Goal: Task Accomplishment & Management: Manage account settings

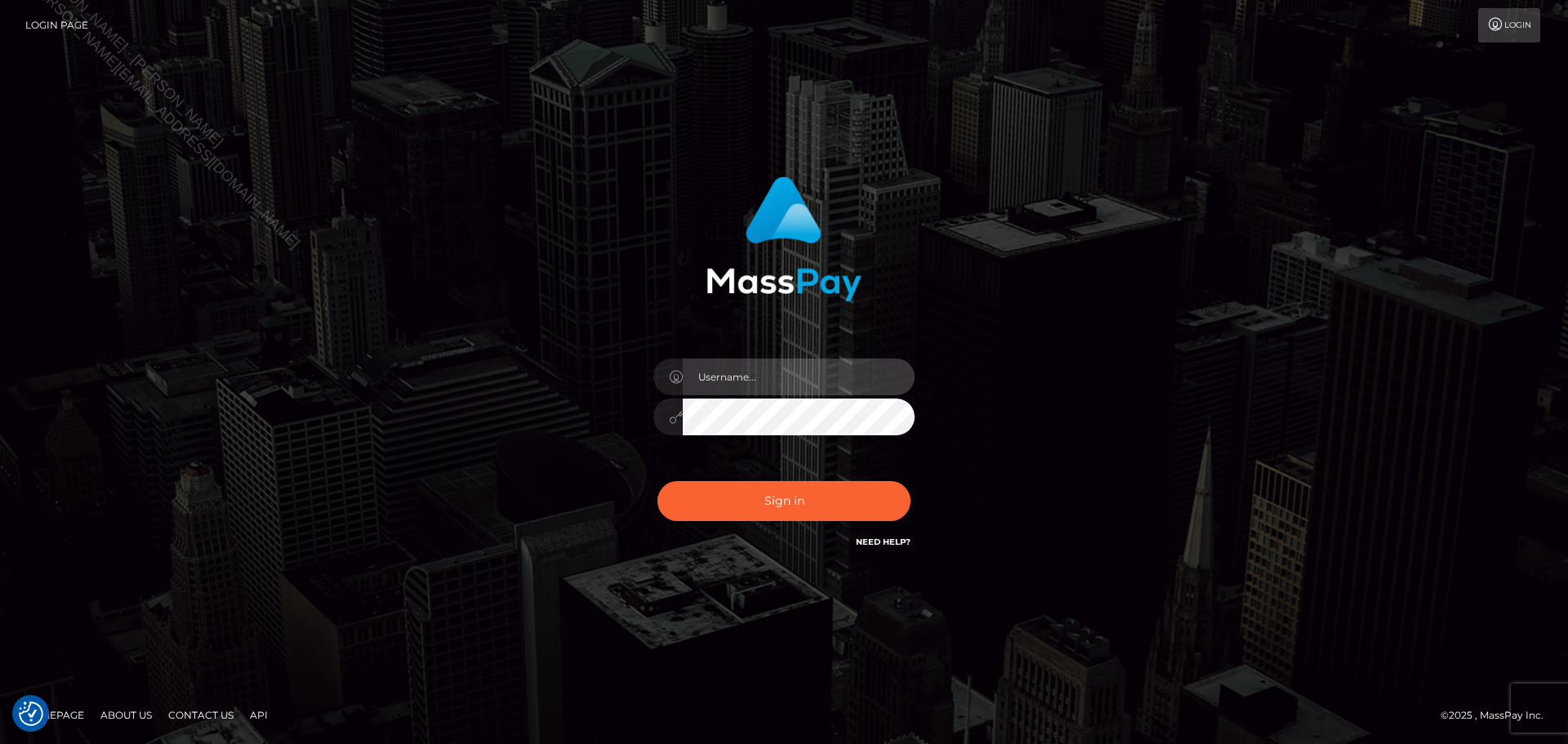
click at [787, 378] on input "text" at bounding box center [799, 376] width 232 height 37
type input "[PERSON_NAME]"
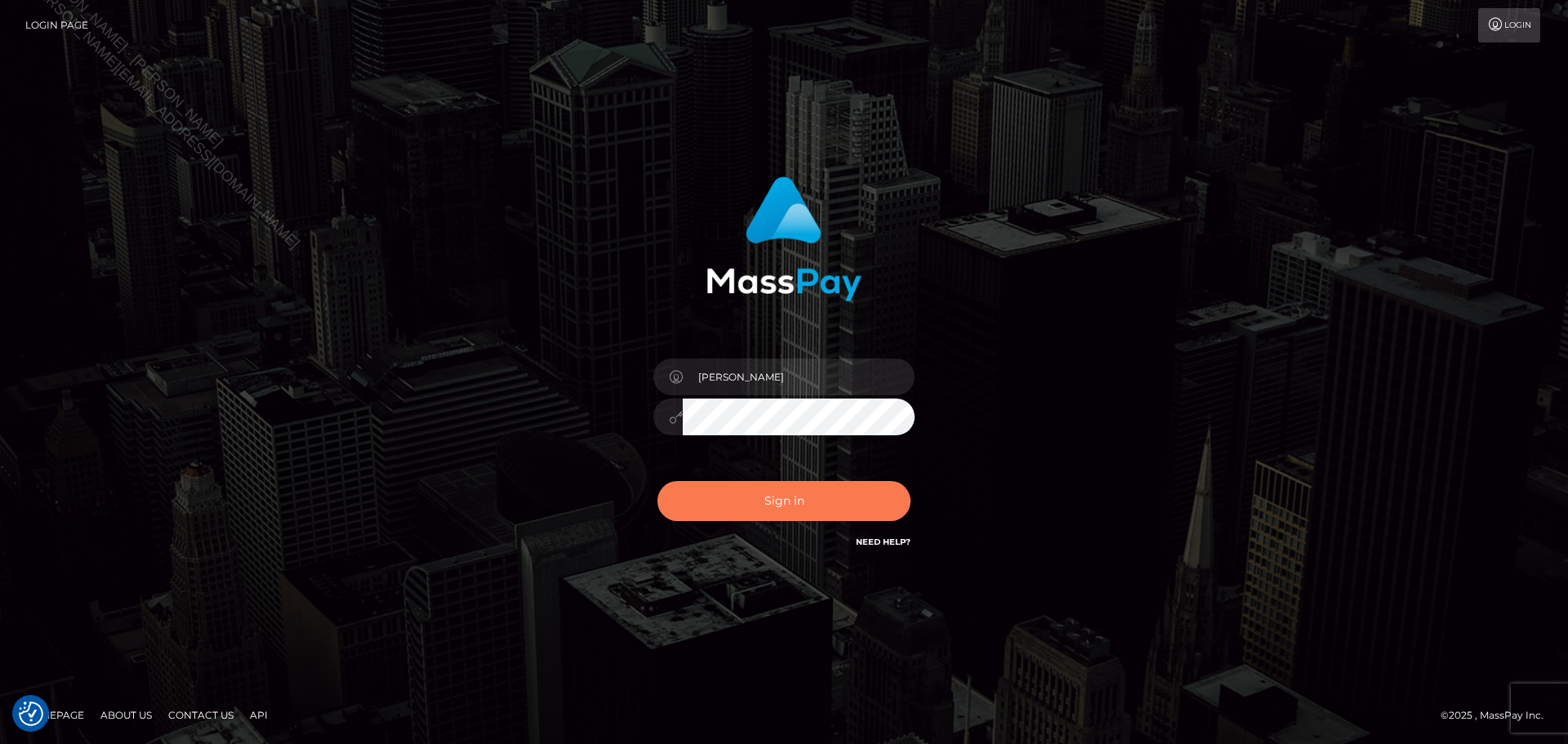
click at [800, 494] on button "Sign in" at bounding box center [784, 500] width 253 height 40
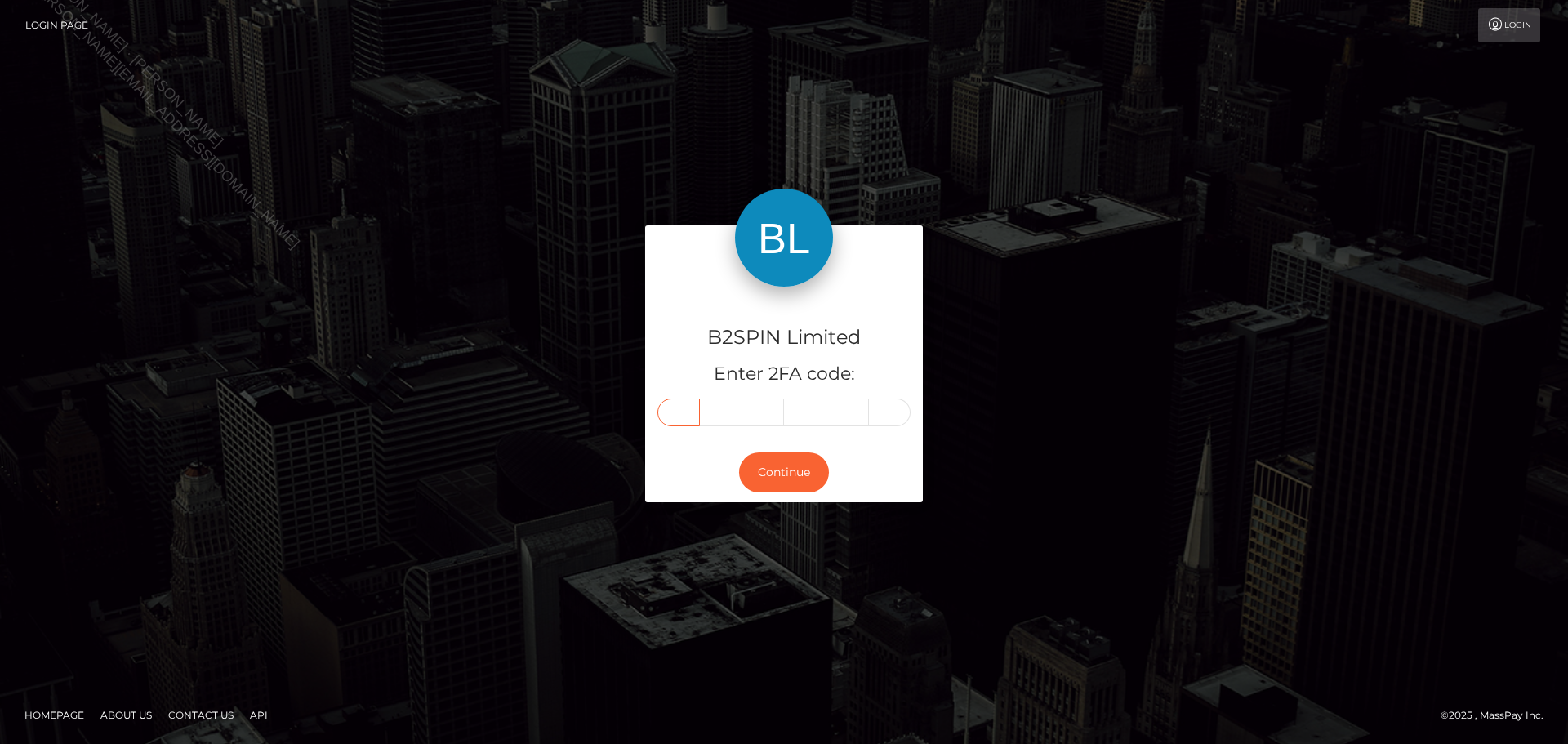
paste input "5"
type input "5"
type input "9"
type input "2"
type input "8"
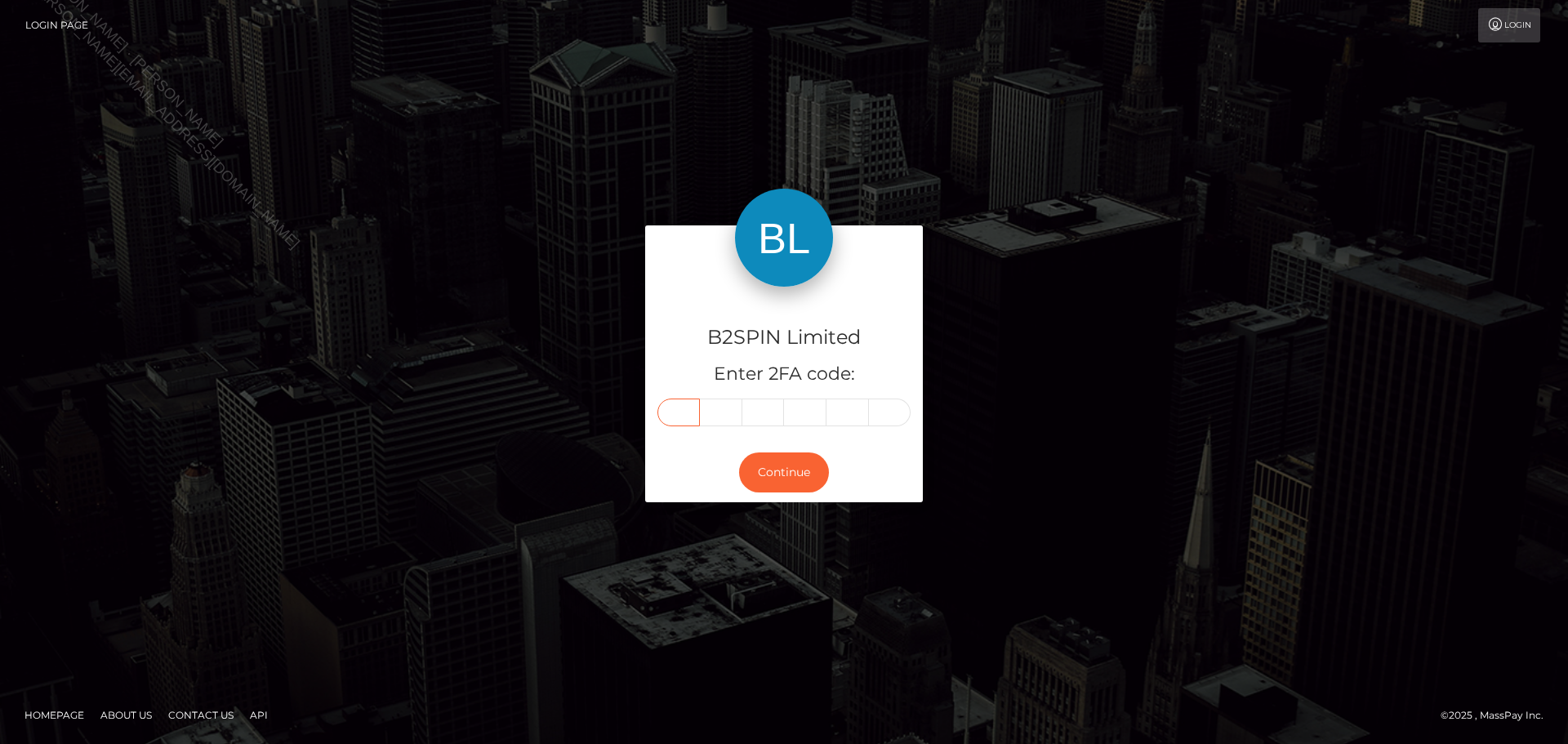
type input "7"
click at [785, 467] on button "Continue" at bounding box center [783, 472] width 90 height 40
